Goal: Task Accomplishment & Management: Complete application form

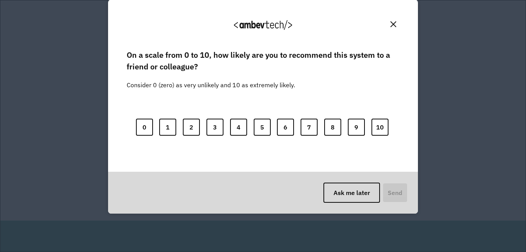
click at [293, 96] on div "On a scale from 0 to 10, how likely are you to recommend this system to a frien…" at bounding box center [263, 102] width 273 height 102
click at [394, 25] on img "Close" at bounding box center [393, 24] width 6 height 6
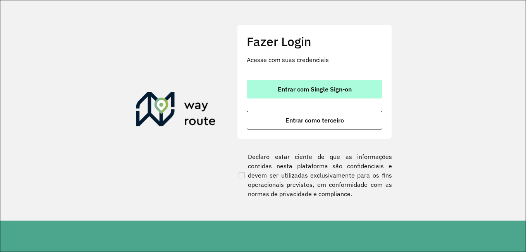
click at [306, 89] on span "Entrar com Single Sign-on" at bounding box center [315, 89] width 74 height 6
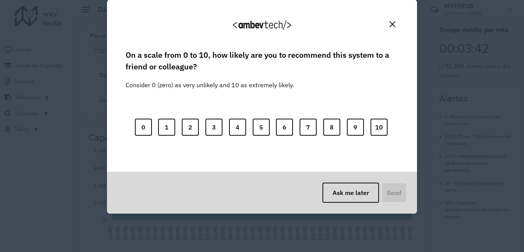
click at [394, 22] on img "Close" at bounding box center [392, 24] width 6 height 6
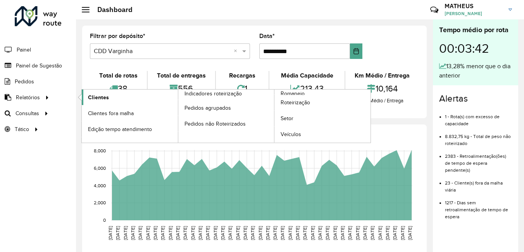
click at [91, 95] on span "Clientes" at bounding box center [98, 97] width 21 height 8
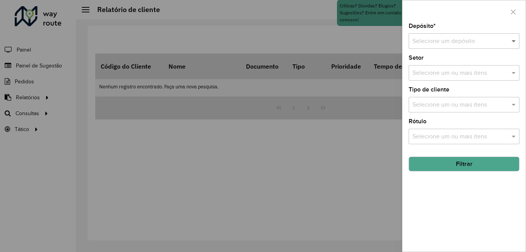
click at [514, 45] on span at bounding box center [515, 40] width 10 height 9
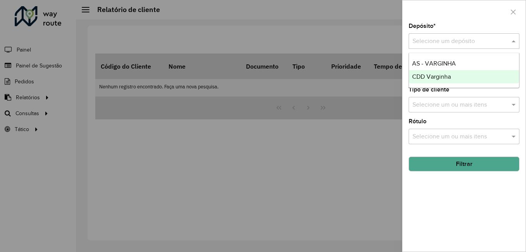
click at [447, 74] on span "CDD Varginha" at bounding box center [431, 76] width 39 height 7
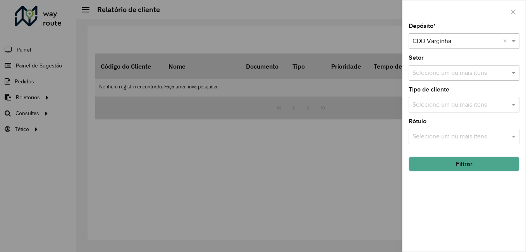
click at [452, 156] on button "Filtrar" at bounding box center [464, 163] width 111 height 15
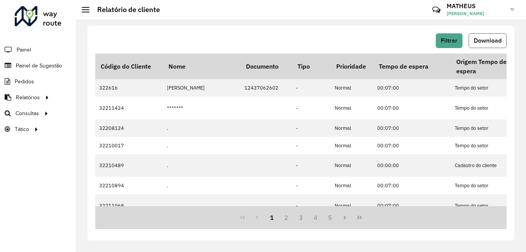
click at [486, 40] on span "Download" at bounding box center [488, 40] width 28 height 7
click at [20, 62] on span "Painel de Sugestão" at bounding box center [40, 66] width 48 height 8
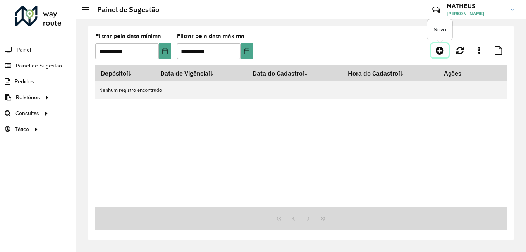
click at [440, 51] on icon at bounding box center [440, 50] width 8 height 9
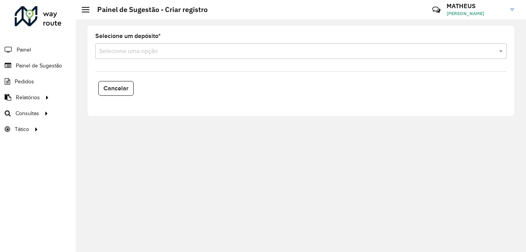
click at [357, 45] on div "Selecione uma opção" at bounding box center [300, 50] width 411 height 15
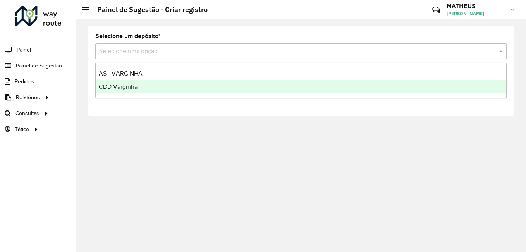
click at [172, 86] on div "CDD Varginha" at bounding box center [301, 86] width 411 height 13
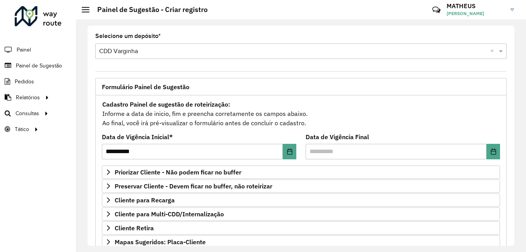
scroll to position [39, 0]
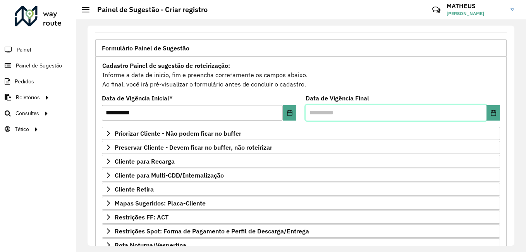
click at [317, 112] on input "text" at bounding box center [396, 112] width 181 height 15
type input "****"
click at [29, 50] on span "Painel" at bounding box center [25, 50] width 16 height 8
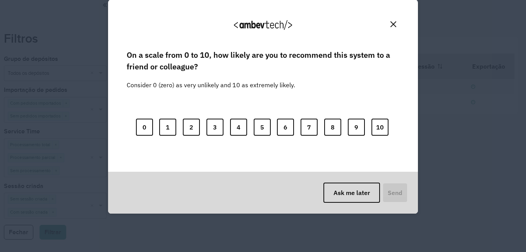
click at [392, 22] on img "Close" at bounding box center [393, 24] width 6 height 6
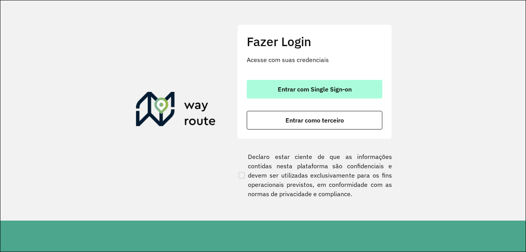
click at [317, 89] on span "Entrar com Single Sign-on" at bounding box center [315, 89] width 74 height 6
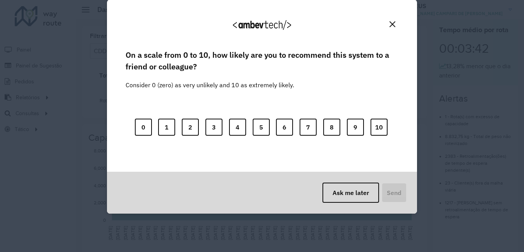
click at [387, 25] on button "Close" at bounding box center [392, 24] width 12 height 12
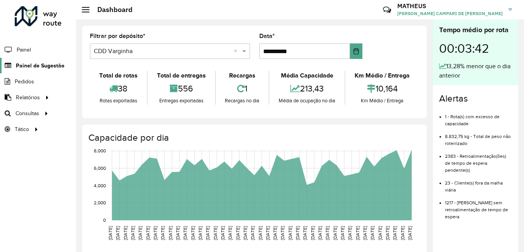
click at [25, 70] on link "Painel de Sugestão" at bounding box center [32, 65] width 64 height 15
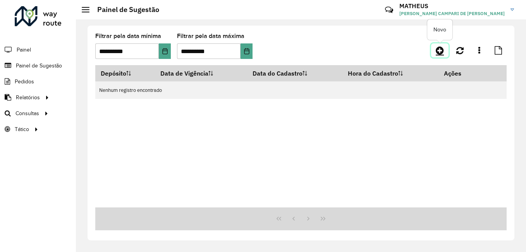
click at [442, 53] on icon at bounding box center [440, 50] width 8 height 9
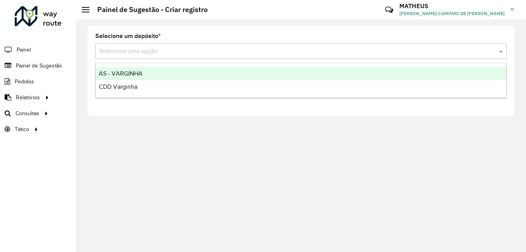
click at [381, 48] on input "text" at bounding box center [293, 51] width 388 height 9
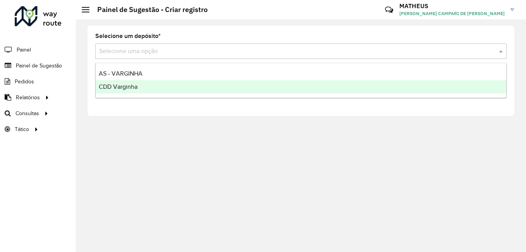
click at [188, 84] on div "CDD Varginha" at bounding box center [301, 86] width 411 height 13
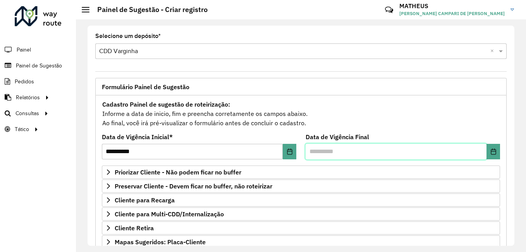
click at [366, 148] on input "text" at bounding box center [396, 151] width 181 height 15
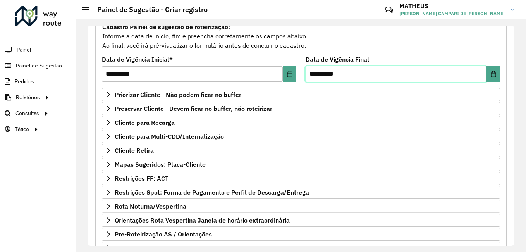
scroll to position [134, 0]
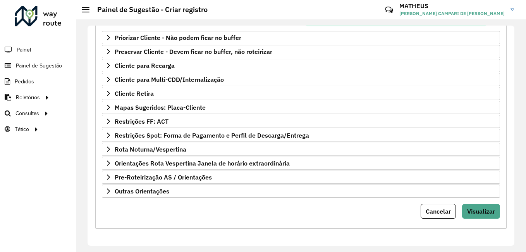
type input "**********"
click at [123, 208] on div "Cancelar Visualizar" at bounding box center [301, 211] width 398 height 15
